Goal: Transaction & Acquisition: Download file/media

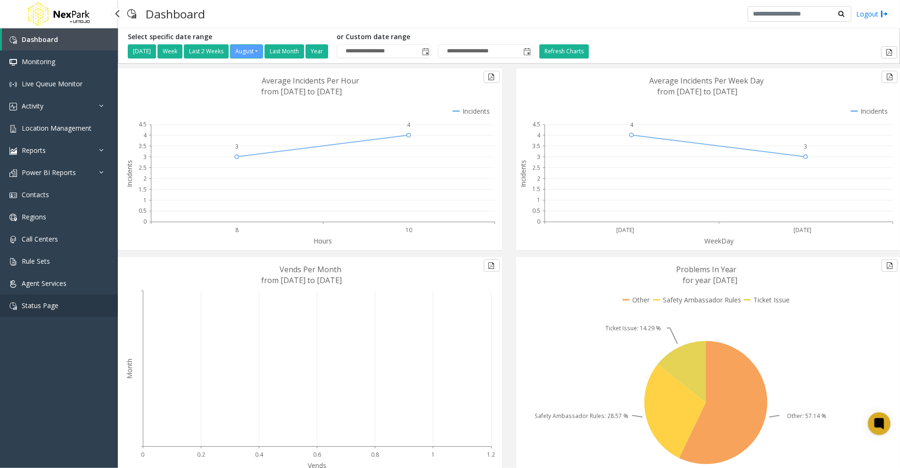
click at [46, 302] on span "Status Page" at bounding box center [40, 305] width 37 height 9
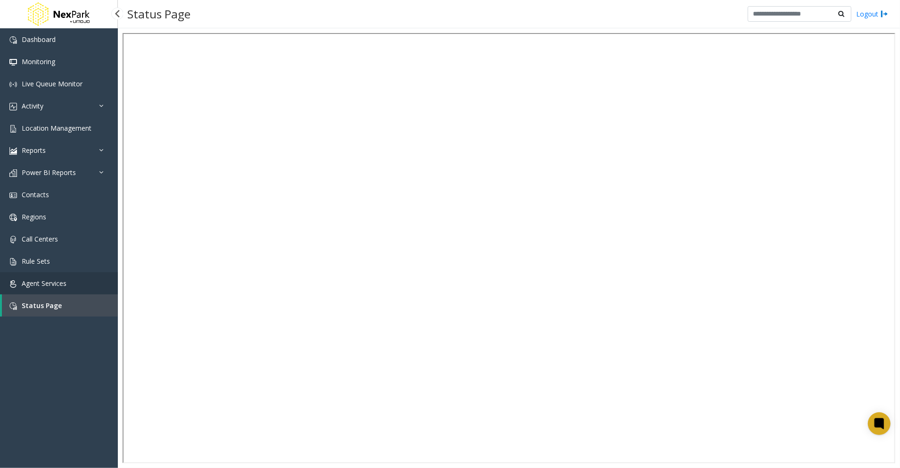
click at [41, 281] on span "Agent Services" at bounding box center [44, 283] width 45 height 9
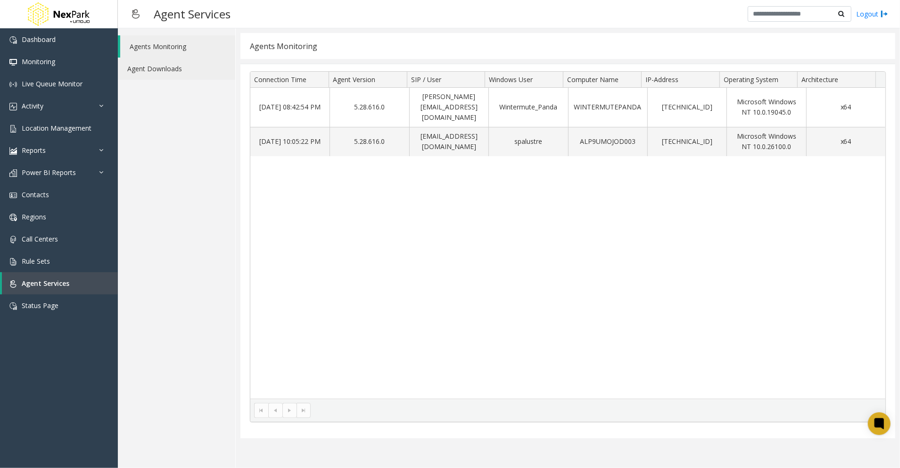
click at [155, 75] on link "Agent Downloads" at bounding box center [176, 69] width 117 height 22
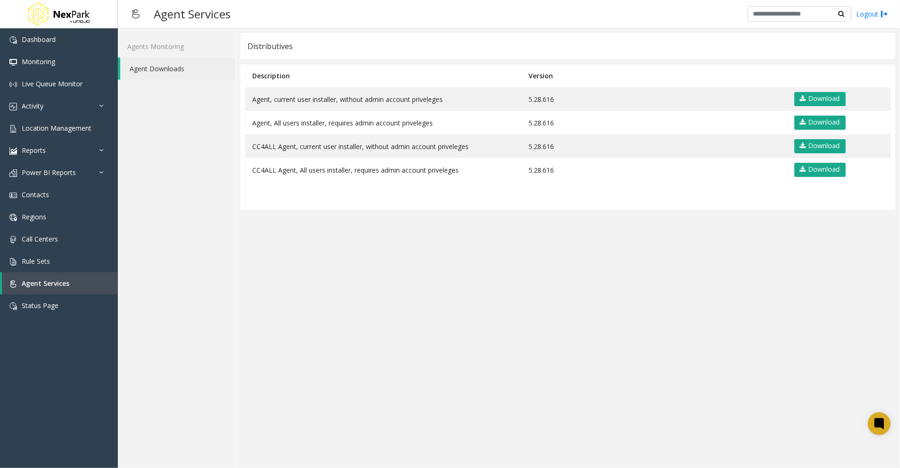
click at [518, 339] on app-distributives "Distributives Description Version Agent, current user installer, without admin …" at bounding box center [567, 248] width 655 height 430
drag, startPoint x: 342, startPoint y: 460, endPoint x: 328, endPoint y: 447, distance: 19.0
click at [342, 459] on app-distributives "Distributives Description Version Agent, current user installer, without admin …" at bounding box center [567, 248] width 655 height 430
click at [620, 316] on app-distributives "Distributives Description Version Agent, current user installer, without admin …" at bounding box center [567, 248] width 655 height 430
drag, startPoint x: 697, startPoint y: 408, endPoint x: 704, endPoint y: 413, distance: 8.9
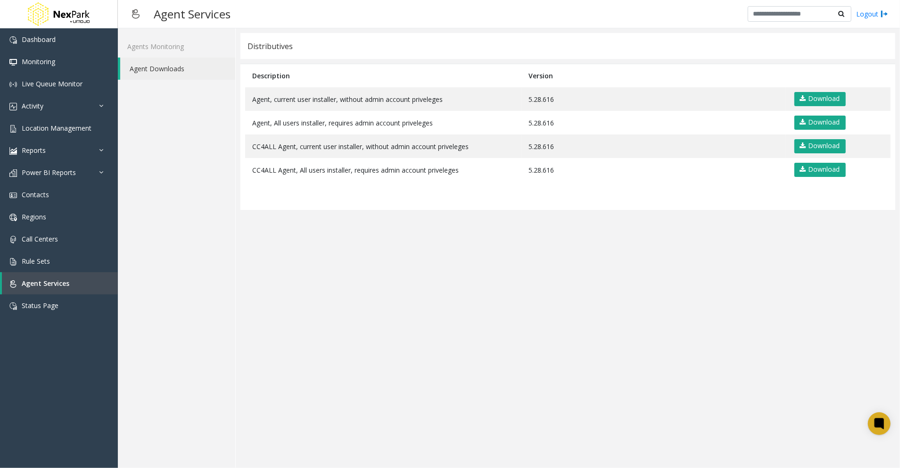
click at [697, 409] on app-distributives "Distributives Description Version Agent, current user installer, without admin …" at bounding box center [567, 248] width 655 height 430
click at [775, 410] on app-distributives "Distributives Description Version Agent, current user installer, without admin …" at bounding box center [567, 248] width 655 height 430
click at [608, 407] on app-distributives "Distributives Description Version Agent, current user installer, without admin …" at bounding box center [567, 248] width 655 height 430
click at [461, 394] on app-distributives "Distributives Description Version Agent, current user installer, without admin …" at bounding box center [567, 248] width 655 height 430
click at [785, 425] on app-distributives "Distributives Description Version Agent, current user installer, without admin …" at bounding box center [567, 248] width 655 height 430
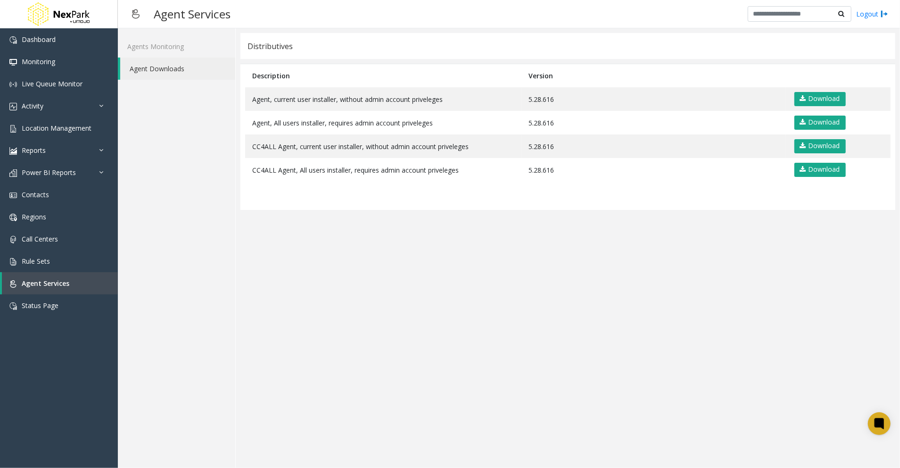
drag, startPoint x: 559, startPoint y: 324, endPoint x: 557, endPoint y: 333, distance: 8.7
click at [559, 325] on app-distributives "Distributives Description Version Agent, current user installer, without admin …" at bounding box center [567, 248] width 655 height 430
click at [427, 363] on app-distributives "Distributives Description Version Agent, current user installer, without admin …" at bounding box center [567, 248] width 655 height 430
click at [262, 300] on app-distributives "Distributives Description Version Agent, current user installer, without admin …" at bounding box center [567, 248] width 655 height 430
click at [439, 391] on app-distributives "Distributives Description Version Agent, current user installer, without admin …" at bounding box center [567, 248] width 655 height 430
